Goal: Check status

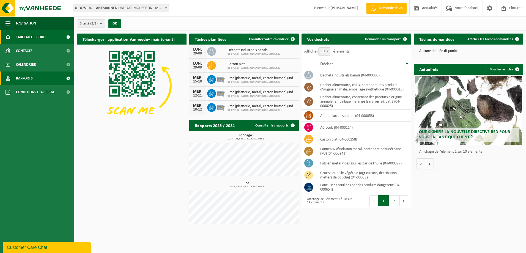
click at [29, 78] on span "Rapports" at bounding box center [24, 78] width 17 height 14
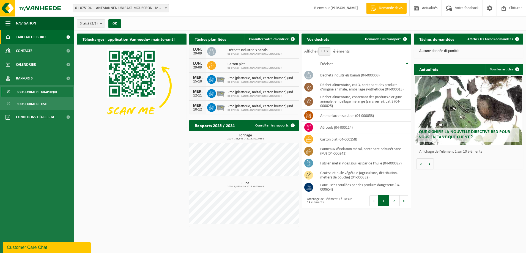
click at [33, 92] on span "Sous forme de graphique" at bounding box center [37, 92] width 41 height 10
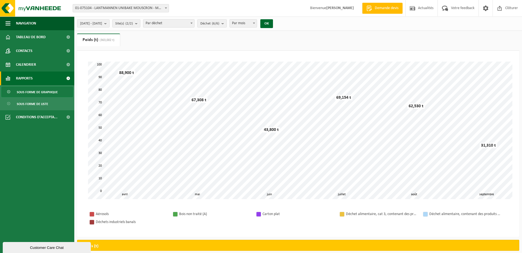
click at [257, 23] on span "Par mois" at bounding box center [242, 23] width 27 height 8
drag, startPoint x: 183, startPoint y: 40, endPoint x: 176, endPoint y: 38, distance: 7.5
click at [182, 40] on ul "Poids (t) (363,002 t) Volume (m³)" at bounding box center [298, 42] width 442 height 17
click at [109, 23] on b "submit" at bounding box center [106, 24] width 5 height 8
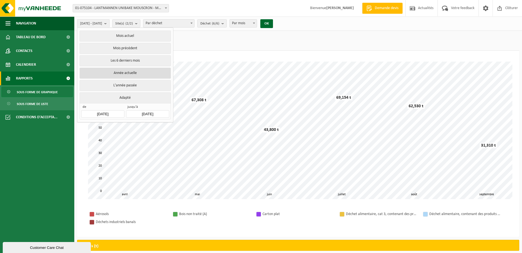
click at [121, 73] on button "Année actuelle" at bounding box center [124, 73] width 91 height 11
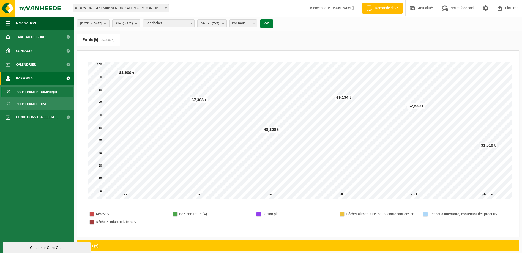
click at [273, 23] on button "OK" at bounding box center [266, 23] width 13 height 9
